Goal: Register for event/course

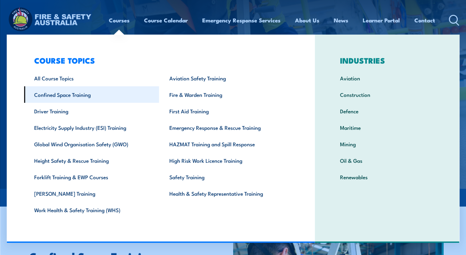
click at [72, 93] on link "Confined Space Training" at bounding box center [91, 94] width 135 height 16
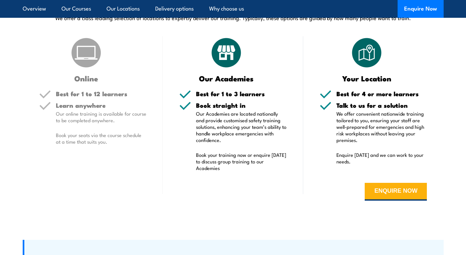
scroll to position [1214, 0]
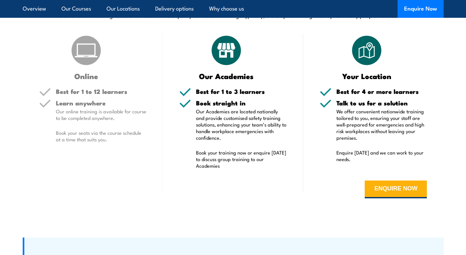
click at [223, 59] on img at bounding box center [226, 50] width 33 height 33
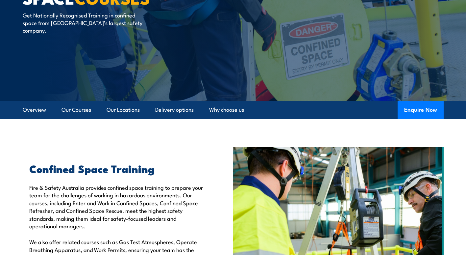
scroll to position [75, 0]
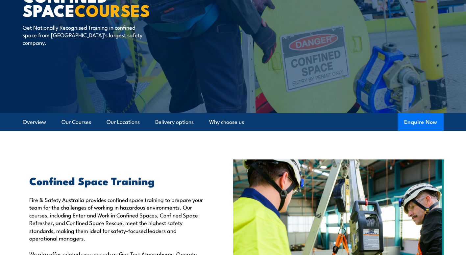
click at [423, 123] on button "Enquire Now" at bounding box center [421, 122] width 46 height 18
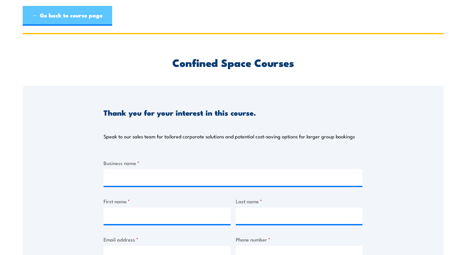
click at [87, 10] on link "← Go back to course page" at bounding box center [67, 16] width 89 height 20
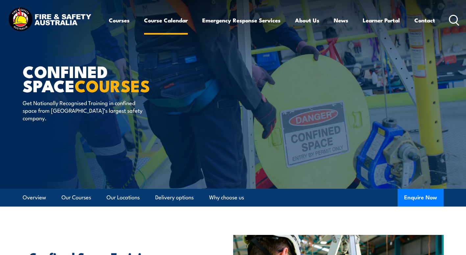
click at [179, 20] on link "Course Calendar" at bounding box center [166, 20] width 44 height 17
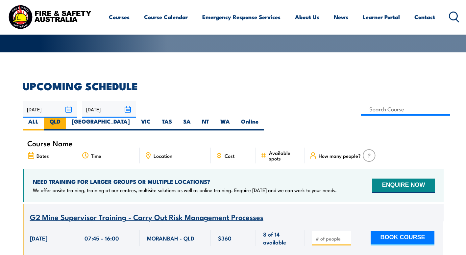
click at [66, 117] on label "QLD" at bounding box center [55, 123] width 22 height 13
click at [65, 117] on input "QLD" at bounding box center [63, 119] width 4 height 4
radio input "true"
click at [66, 117] on label "QLD" at bounding box center [55, 123] width 22 height 13
click at [65, 117] on input "QLD" at bounding box center [63, 119] width 4 height 4
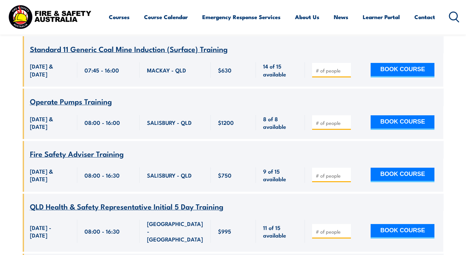
scroll to position [4134, 0]
